Goal: Register for event/course

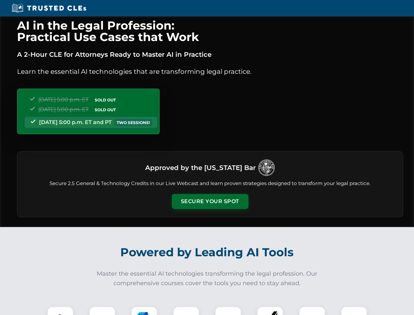
click at [210, 201] on button "Secure Your Spot" at bounding box center [210, 201] width 77 height 15
click at [60, 310] on img at bounding box center [60, 319] width 19 height 19
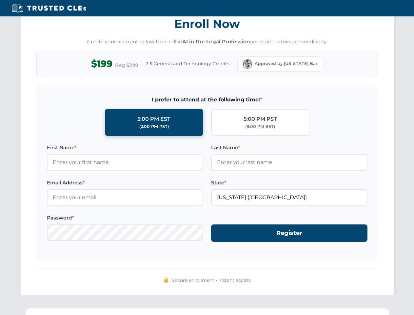
scroll to position [643, 0]
